Goal: Transaction & Acquisition: Purchase product/service

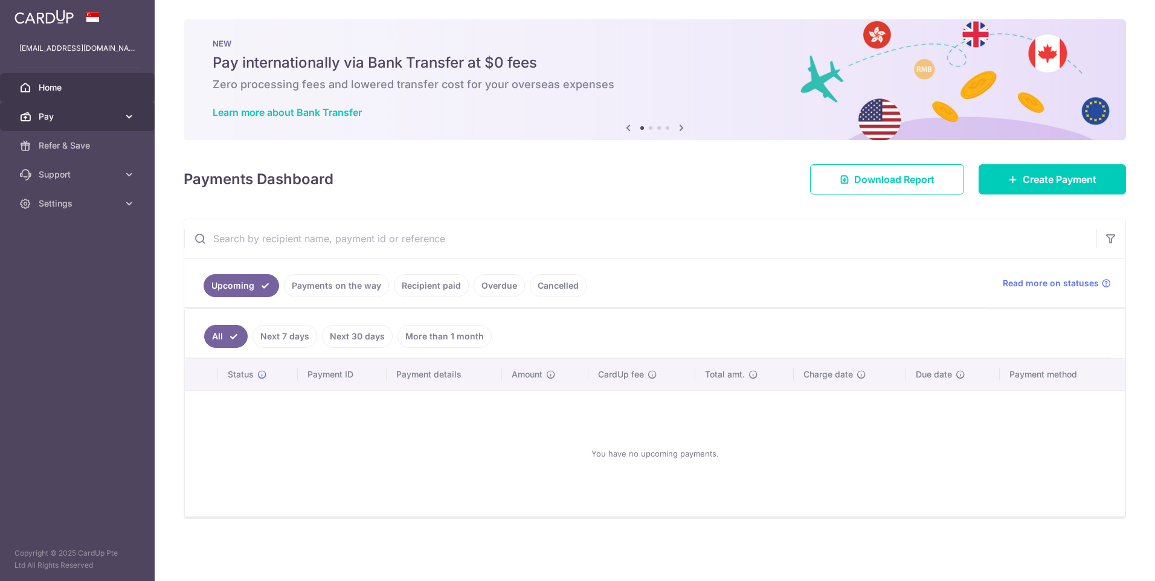
click at [109, 112] on span "Pay" at bounding box center [79, 117] width 80 height 12
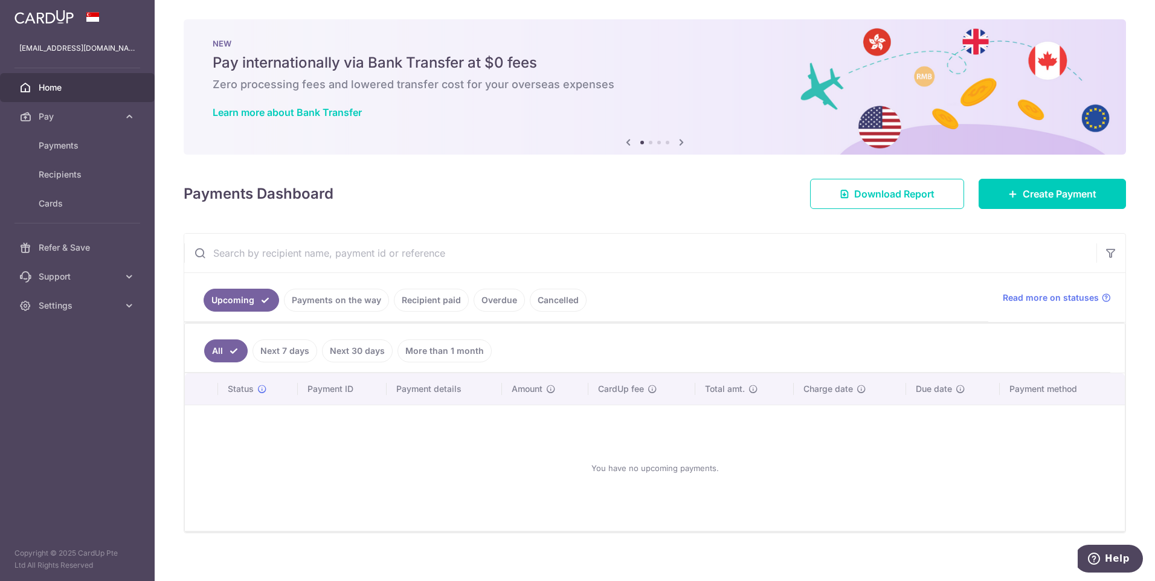
click at [439, 293] on link "Recipient paid" at bounding box center [431, 300] width 75 height 23
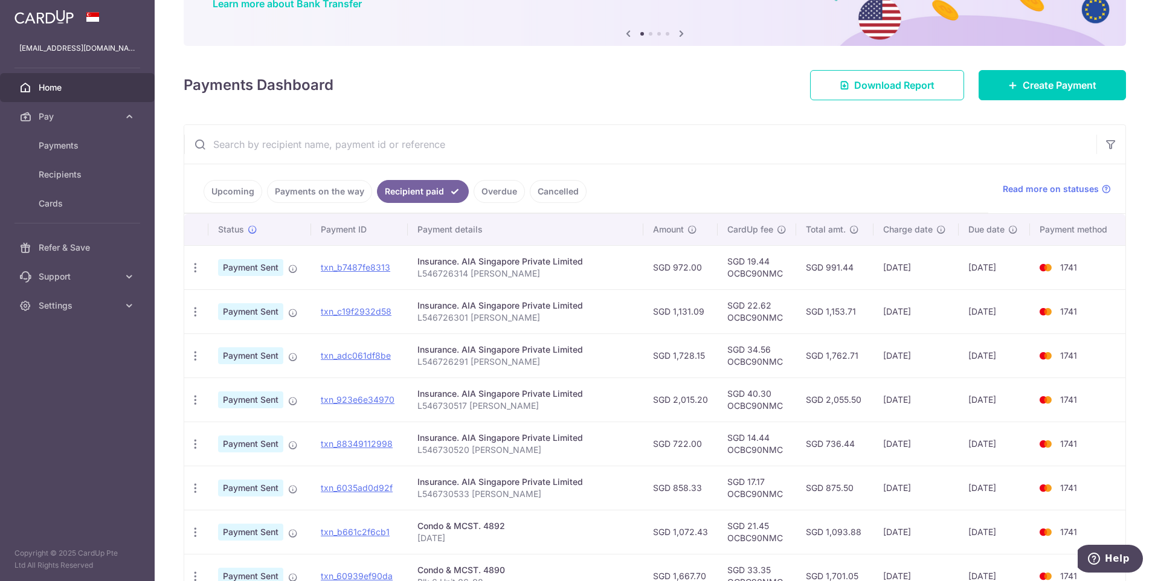
scroll to position [161, 0]
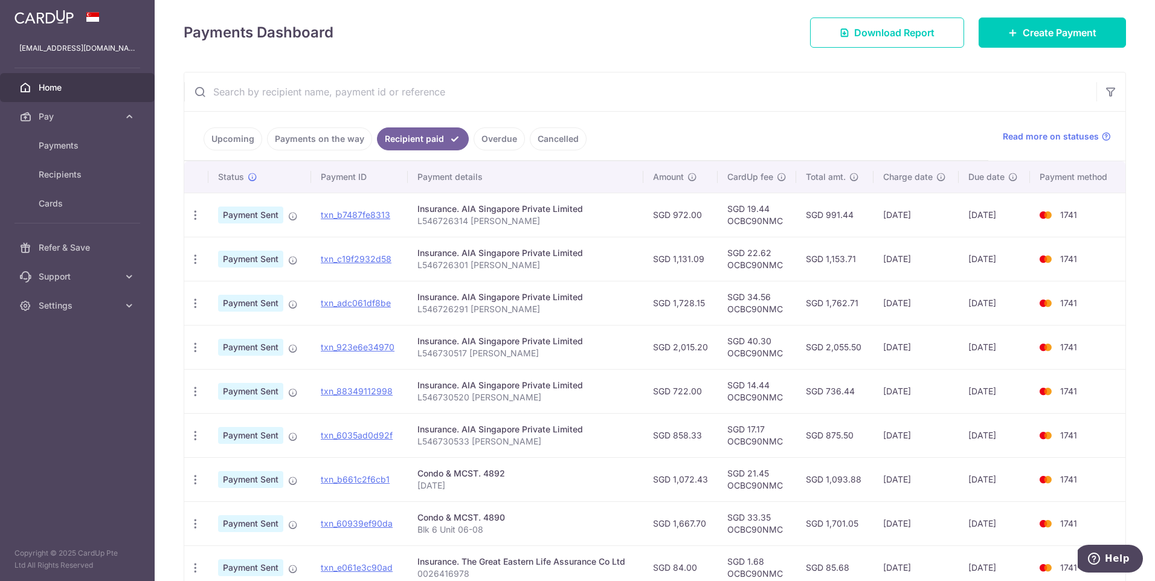
click at [758, 222] on td "SGD 19.44 OCBC90NMC" at bounding box center [757, 215] width 79 height 44
copy td "OCBC90NMC"
click at [81, 174] on span "Recipients" at bounding box center [79, 175] width 80 height 12
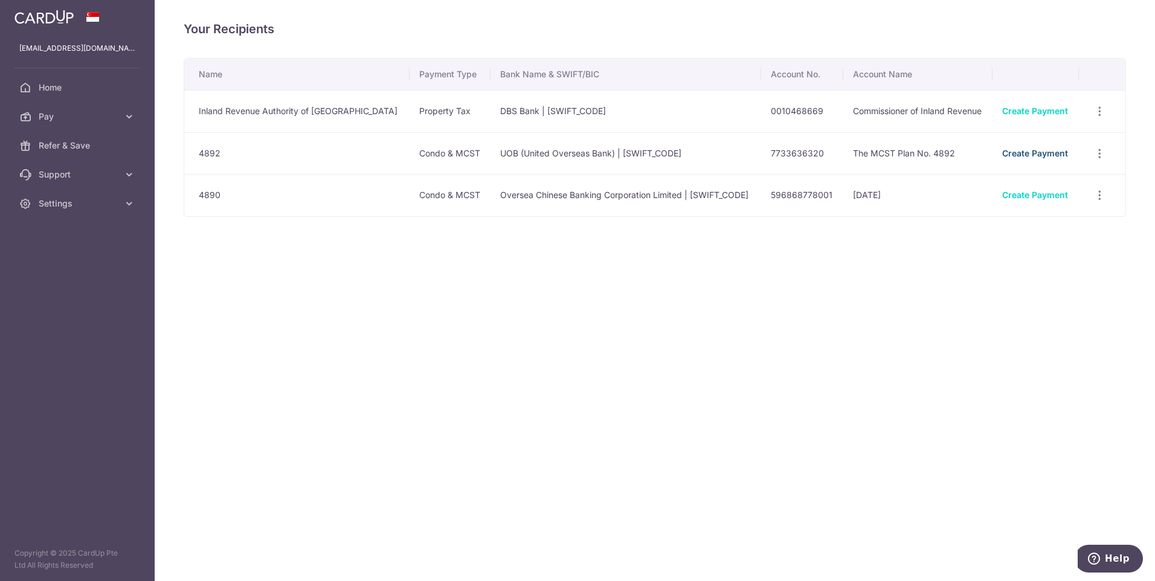
click at [1050, 152] on link "Create Payment" at bounding box center [1035, 153] width 66 height 10
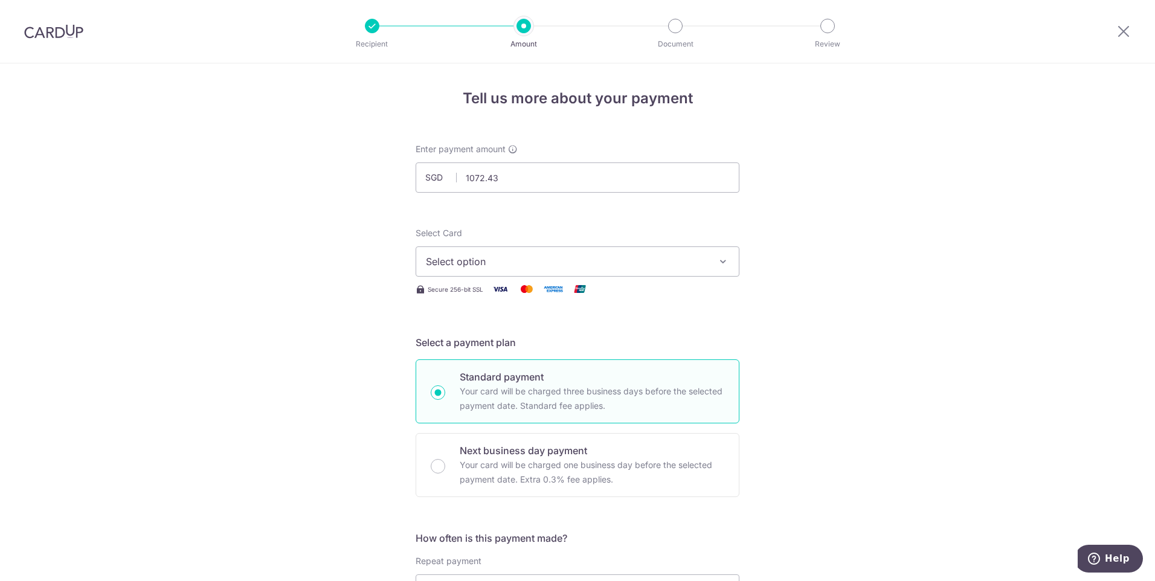
click button "Add Card" at bounding box center [0, 0] width 0 height 0
type input "1,072.43"
click at [570, 262] on span "Select option" at bounding box center [566, 261] width 281 height 14
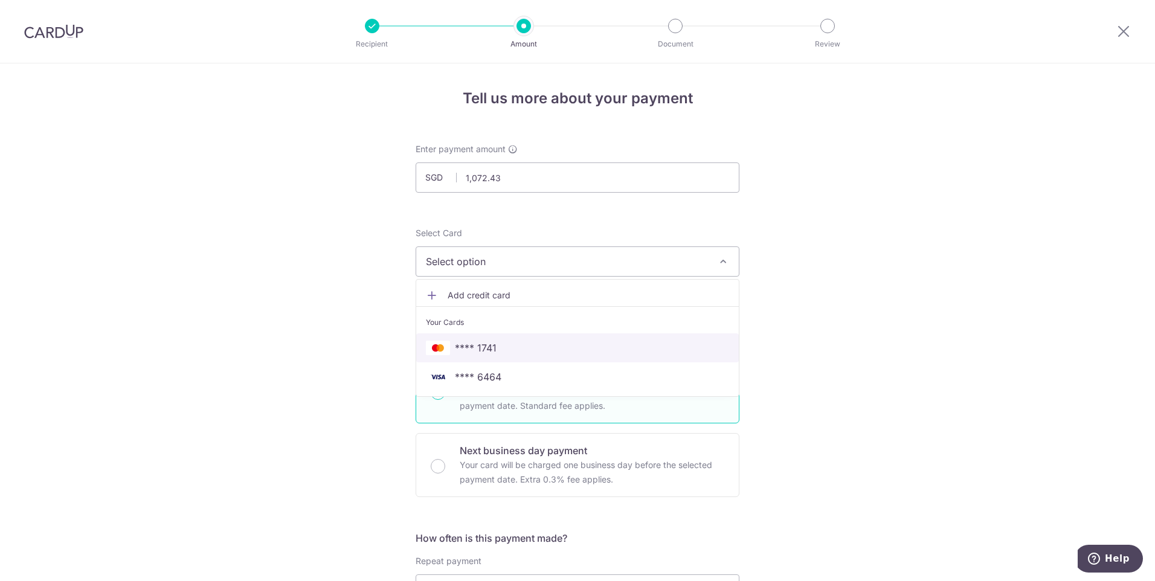
click at [536, 354] on span "**** 1741" at bounding box center [577, 348] width 303 height 14
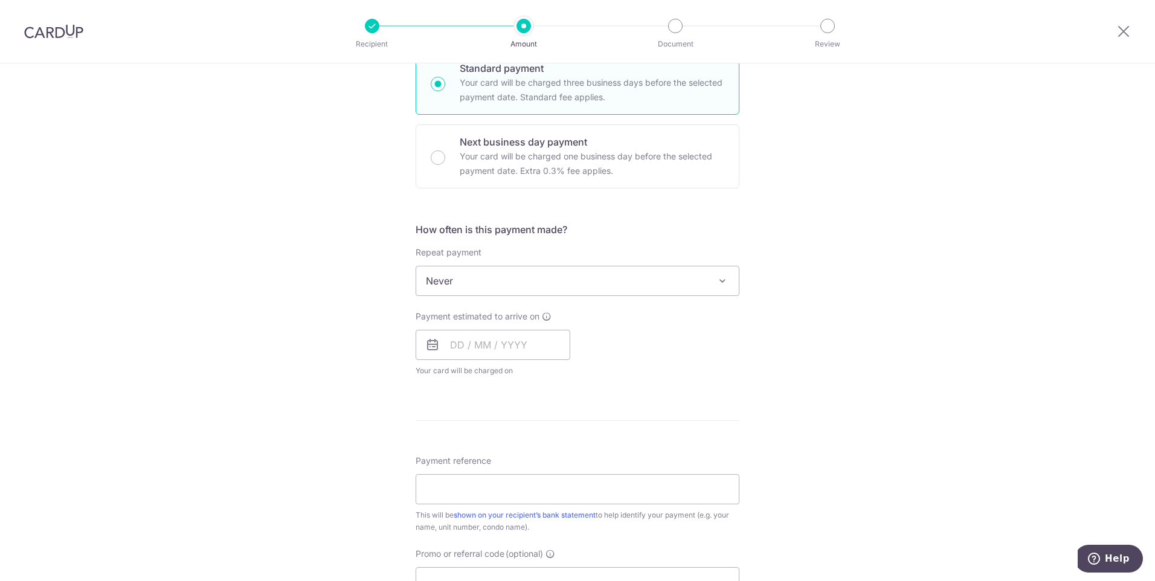
scroll to position [322, 0]
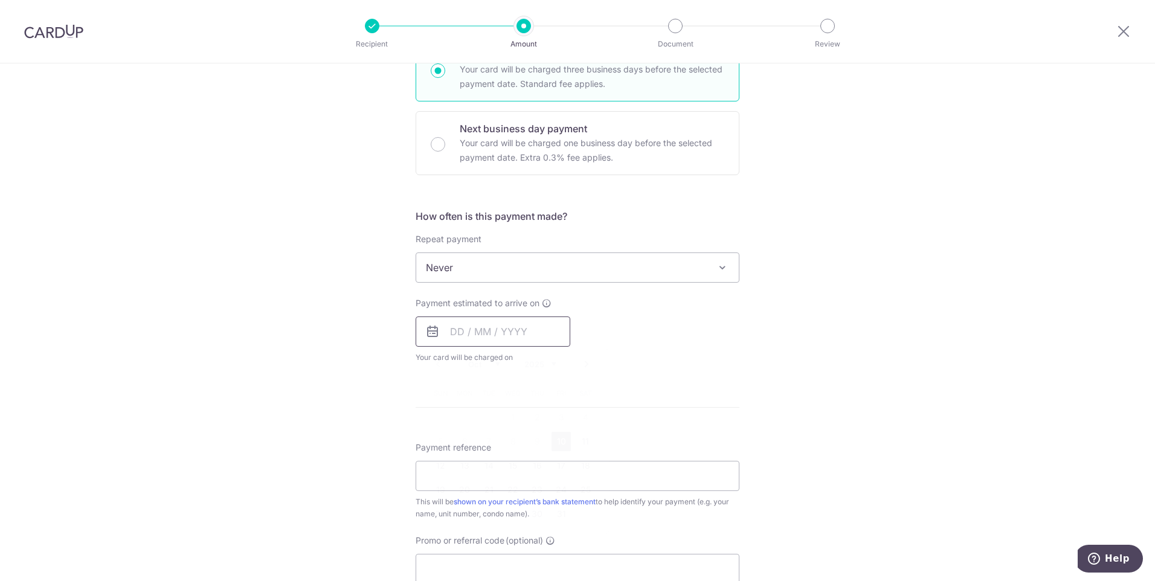
click at [473, 336] on input "text" at bounding box center [493, 332] width 155 height 30
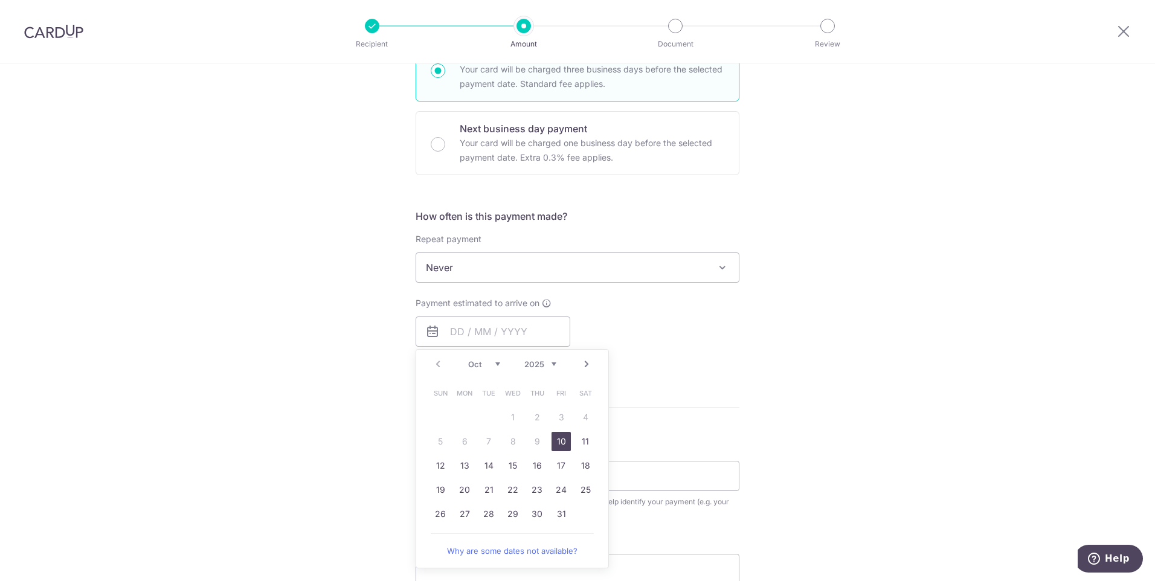
click at [558, 441] on link "10" at bounding box center [560, 441] width 19 height 19
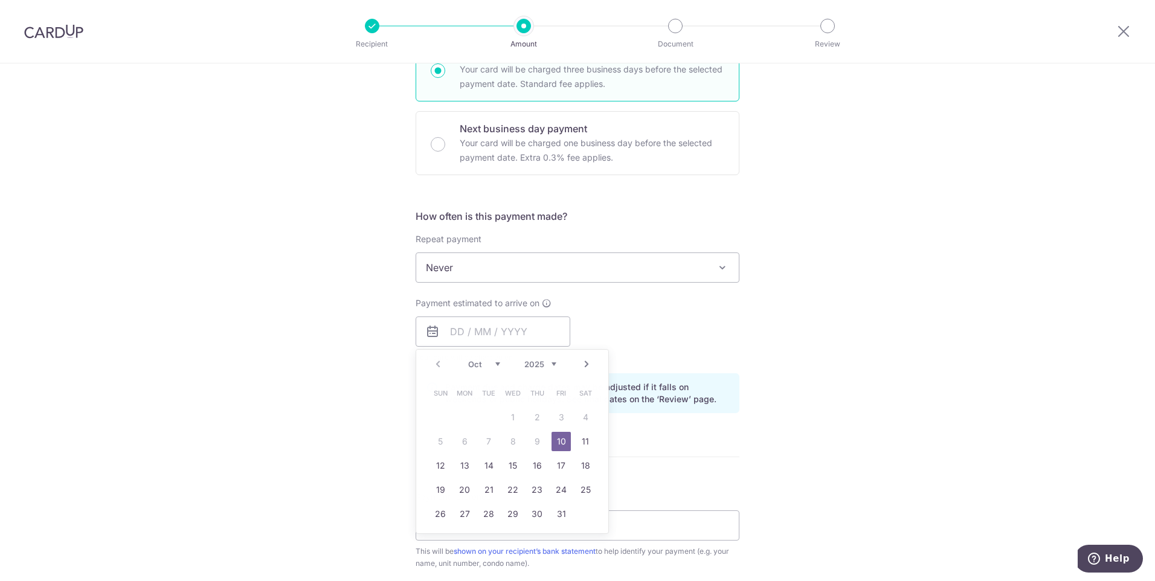
type input "[DATE]"
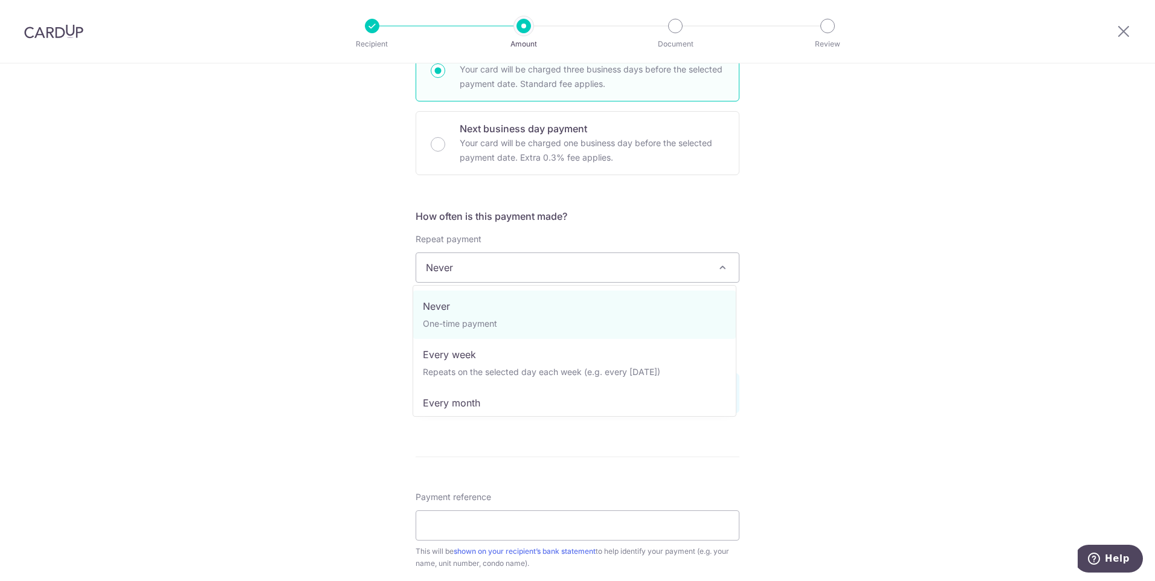
click at [573, 272] on span "Never" at bounding box center [577, 267] width 323 height 29
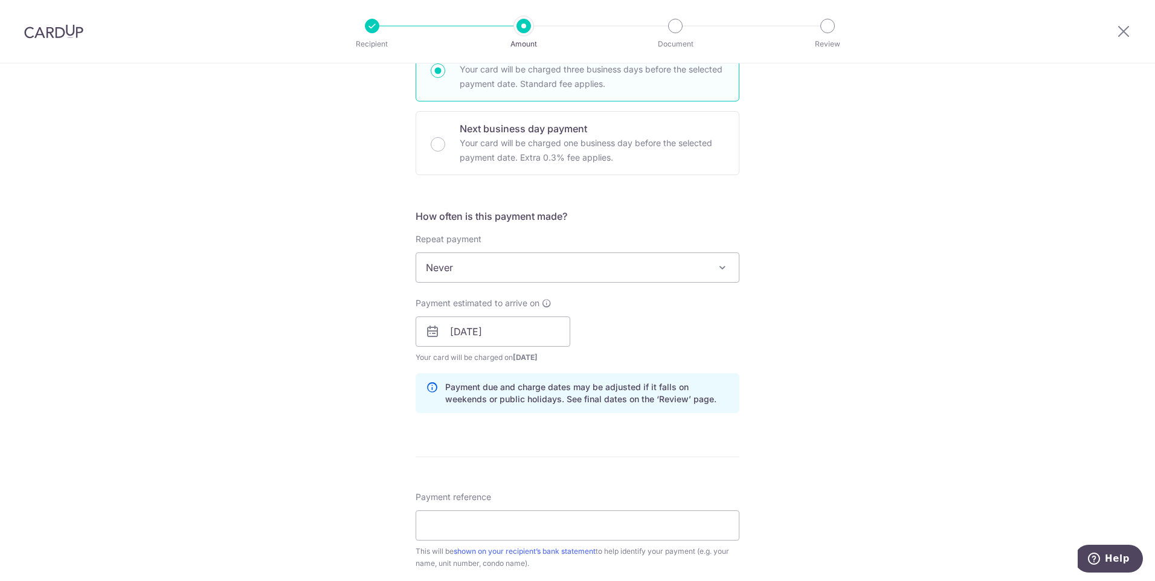
click at [650, 230] on div "How often is this payment made? Repeat payment Never Every week Every month Eve…" at bounding box center [578, 316] width 324 height 214
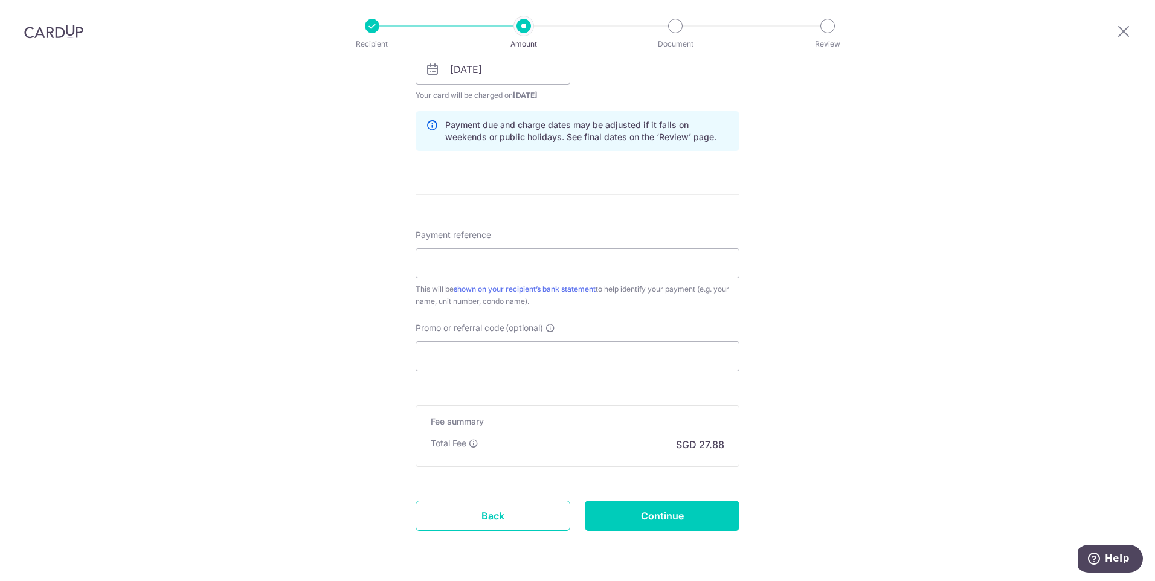
scroll to position [625, 0]
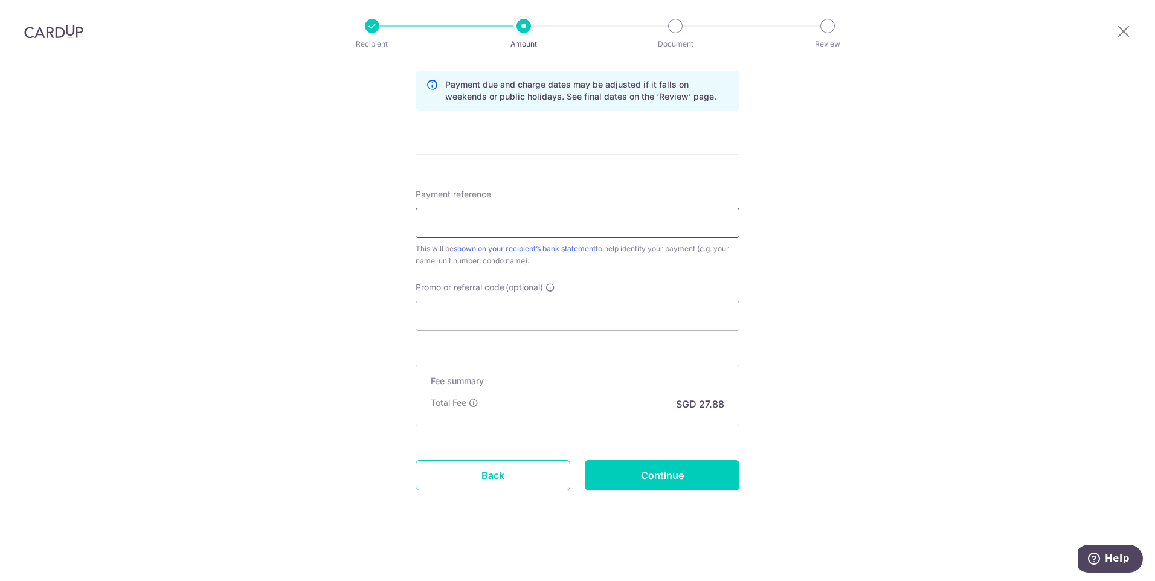
click at [526, 225] on input "Payment reference" at bounding box center [578, 223] width 324 height 30
type input "[DATE]"
click at [471, 321] on input "Promo or referral code (optional)" at bounding box center [578, 316] width 324 height 30
paste input "OCBC90NMC"
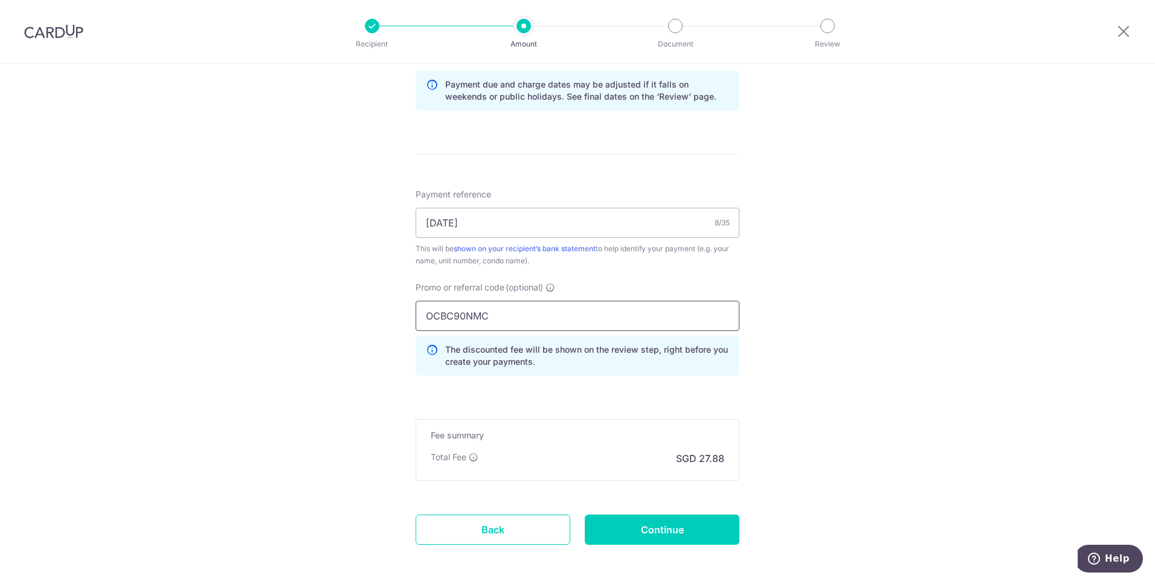
type input "OCBC90NMC"
click at [532, 291] on span "(optional)" at bounding box center [524, 287] width 37 height 12
click at [532, 301] on input "OCBC90NMC" at bounding box center [578, 316] width 324 height 30
click at [648, 529] on input "Continue" at bounding box center [662, 530] width 155 height 30
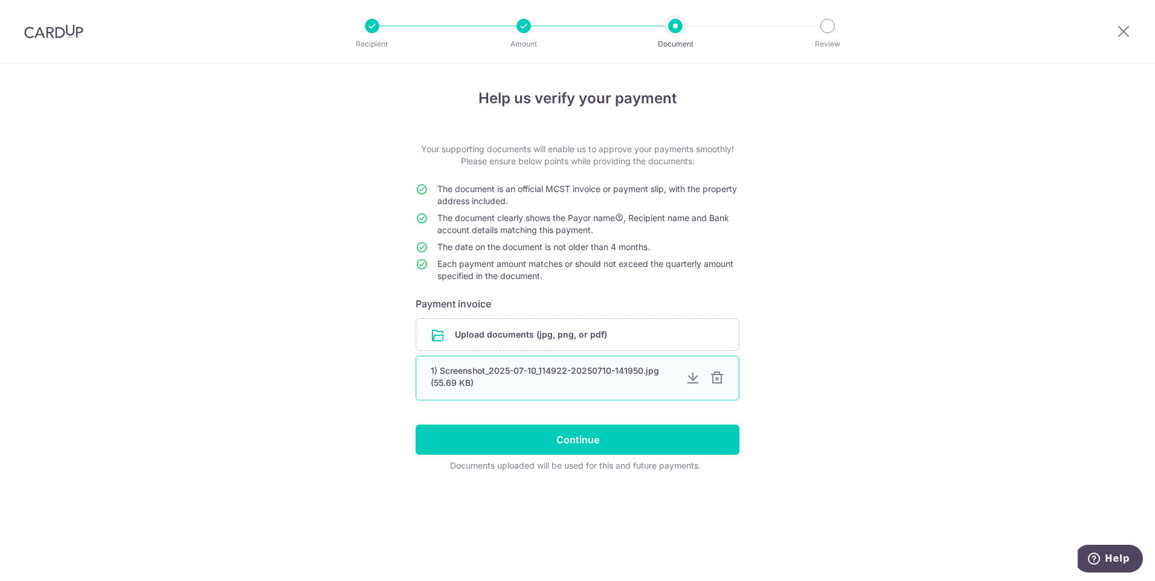
click at [716, 380] on div at bounding box center [717, 378] width 14 height 14
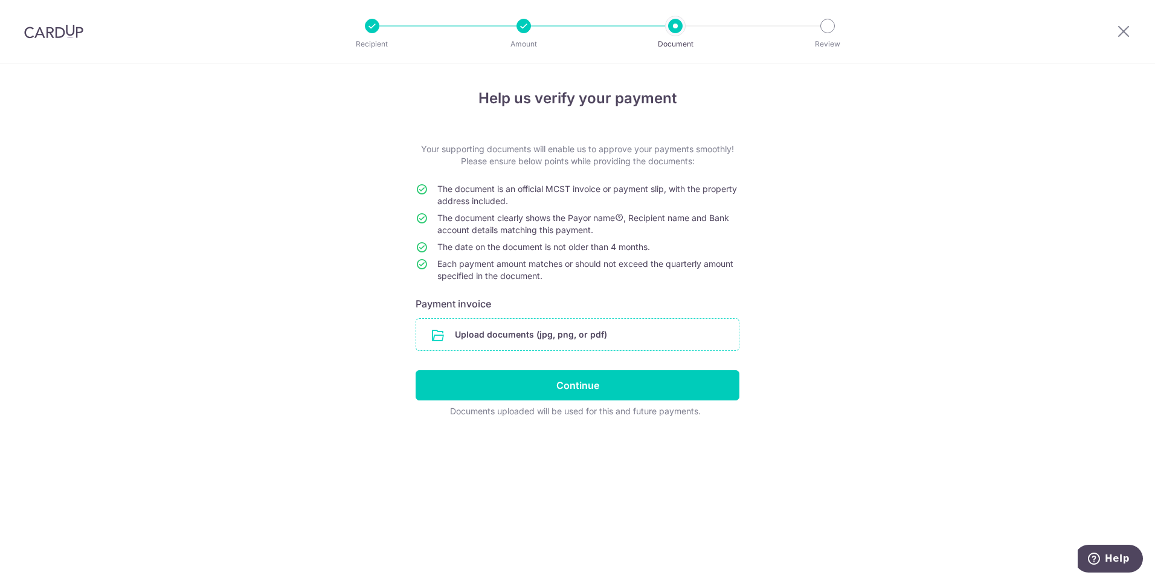
click at [577, 333] on input "file" at bounding box center [577, 334] width 323 height 31
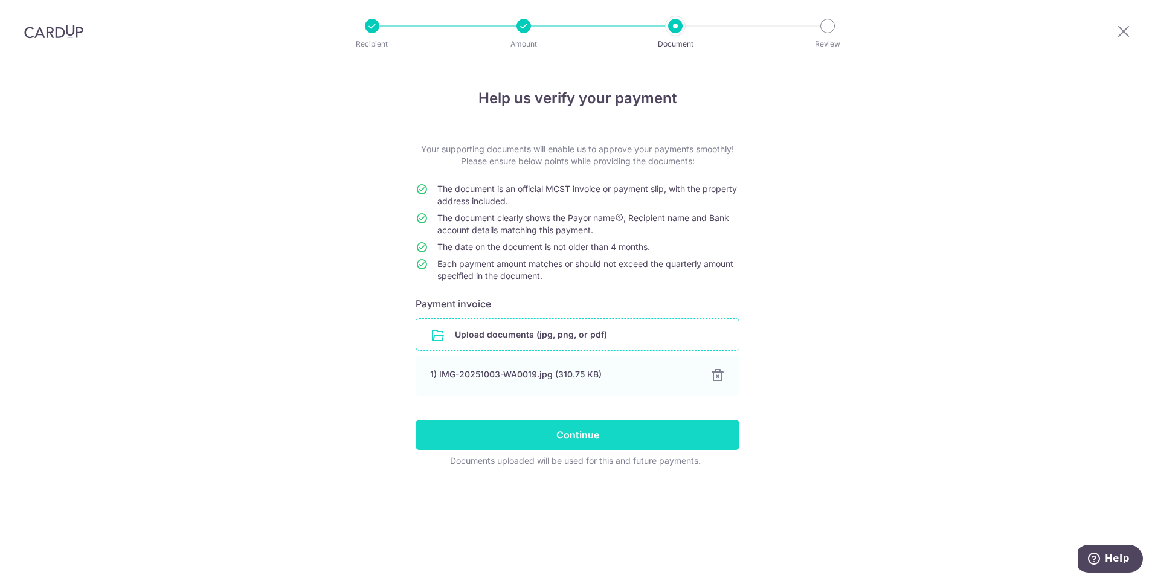
click at [587, 438] on input "Continue" at bounding box center [578, 435] width 324 height 30
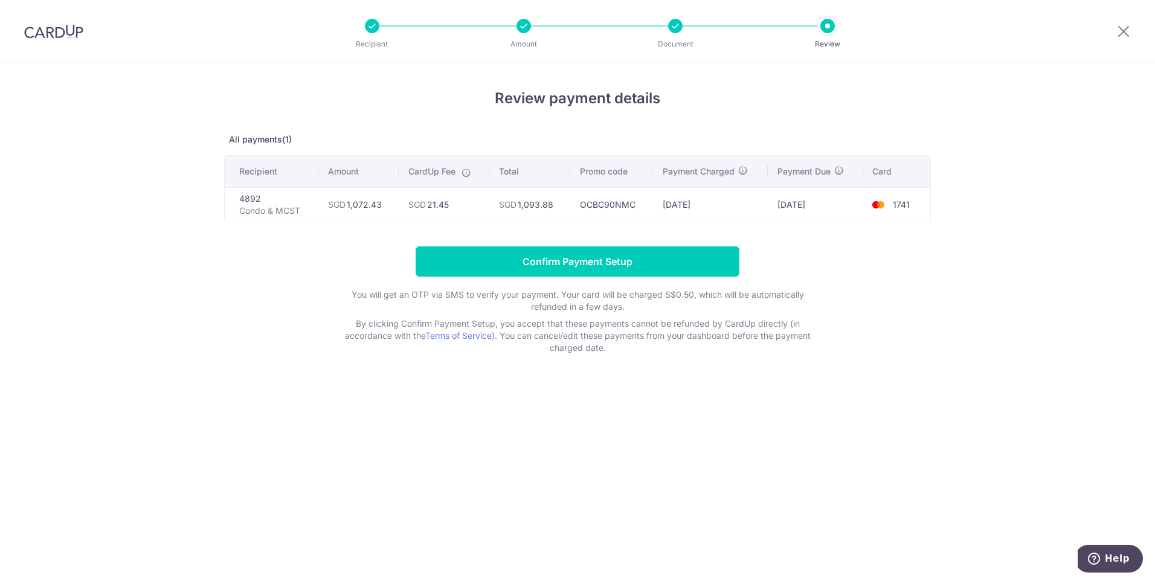
click at [439, 204] on td "SGD 21.45" at bounding box center [444, 204] width 91 height 34
copy td "21.45"
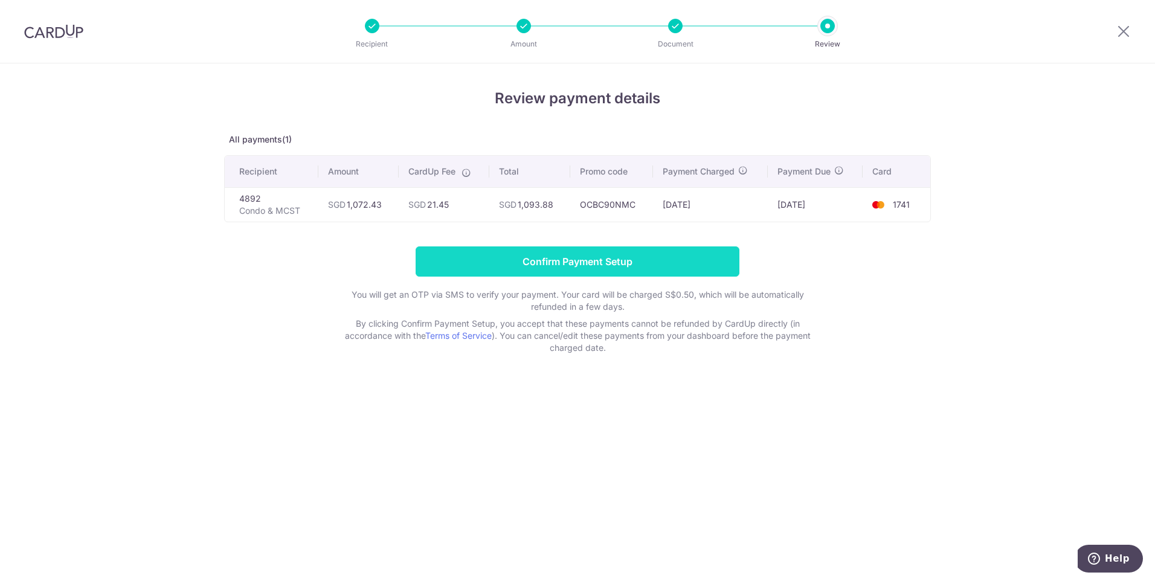
click at [607, 263] on input "Confirm Payment Setup" at bounding box center [578, 261] width 324 height 30
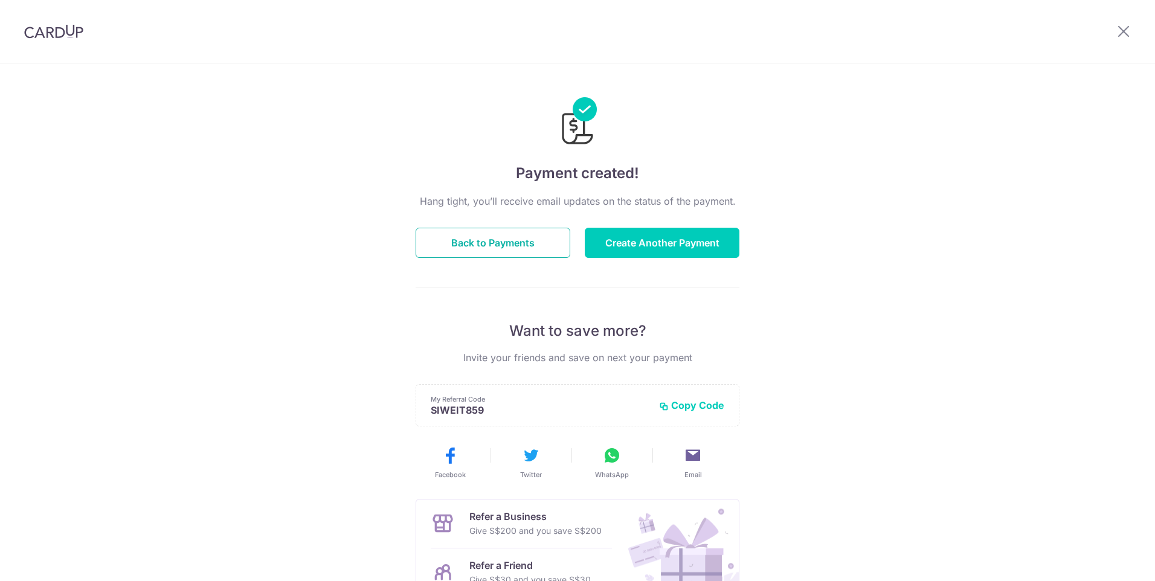
click at [506, 245] on button "Back to Payments" at bounding box center [493, 243] width 155 height 30
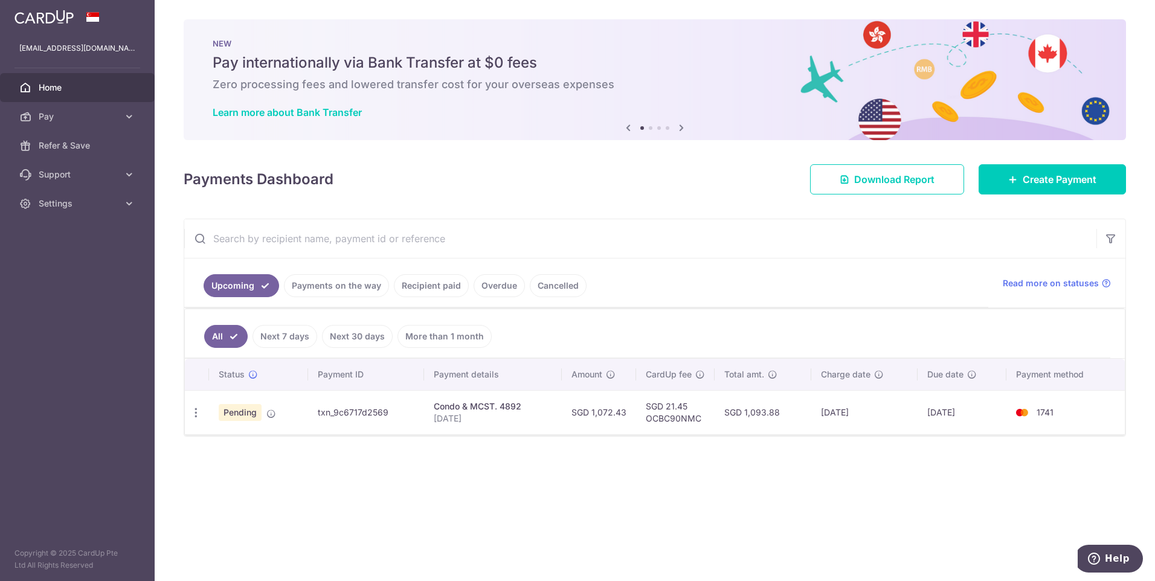
click at [372, 283] on link "Payments on the way" at bounding box center [336, 285] width 105 height 23
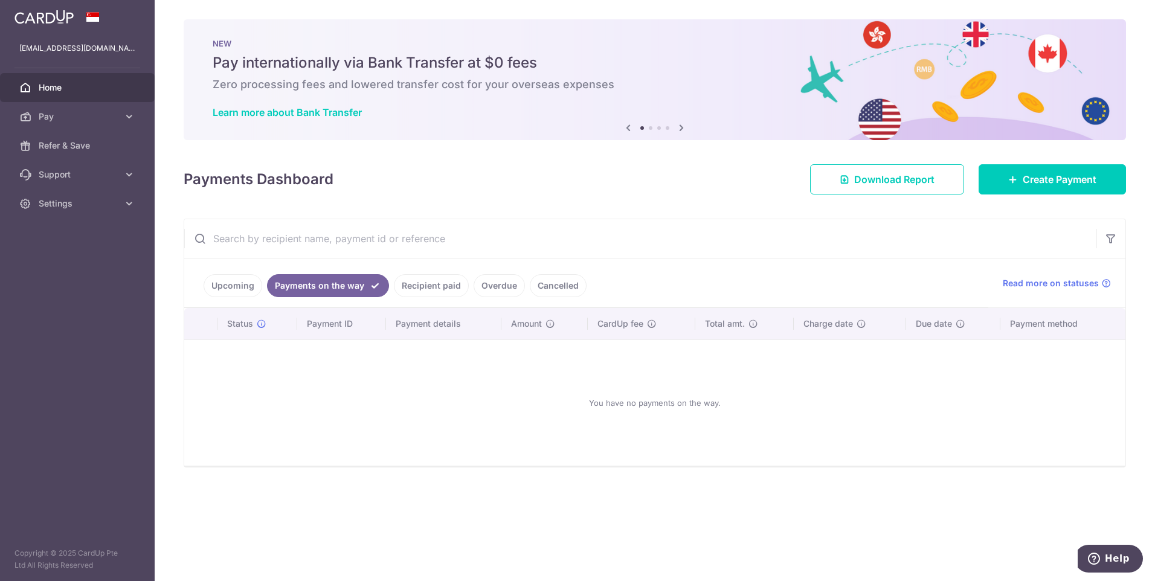
click at [428, 285] on link "Recipient paid" at bounding box center [431, 285] width 75 height 23
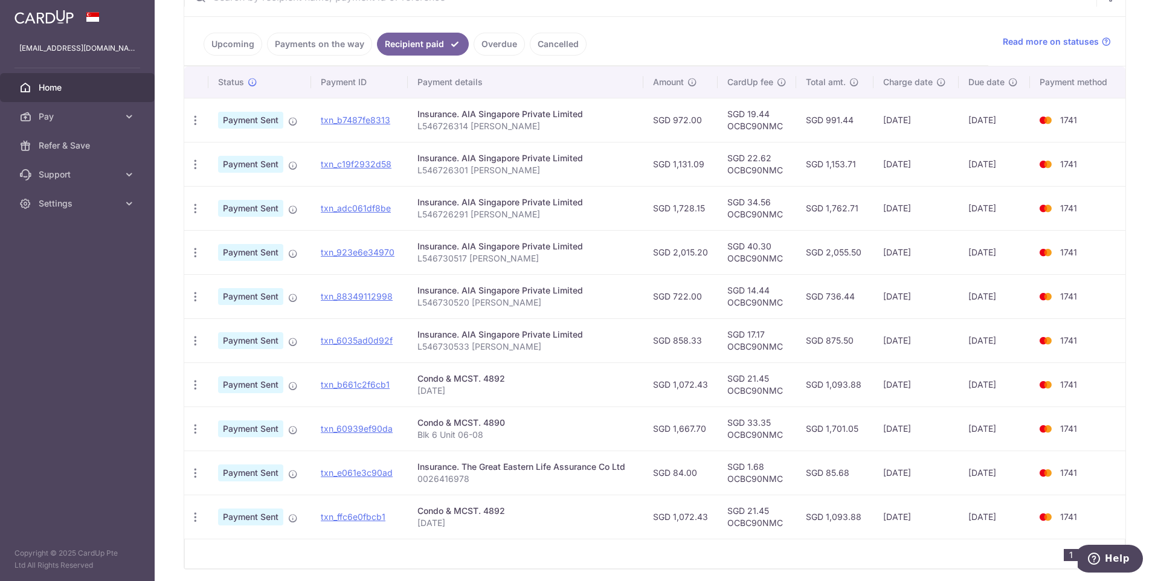
scroll to position [256, 0]
